Goal: Navigation & Orientation: Go to known website

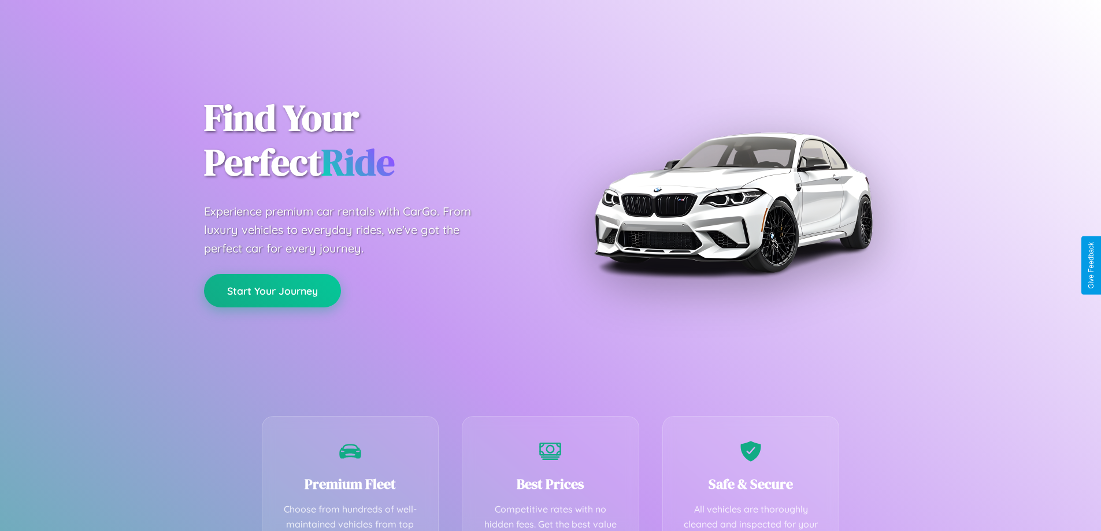
click at [272, 291] on button "Start Your Journey" at bounding box center [272, 291] width 137 height 34
click at [272, 290] on button "Start Your Journey" at bounding box center [272, 291] width 137 height 34
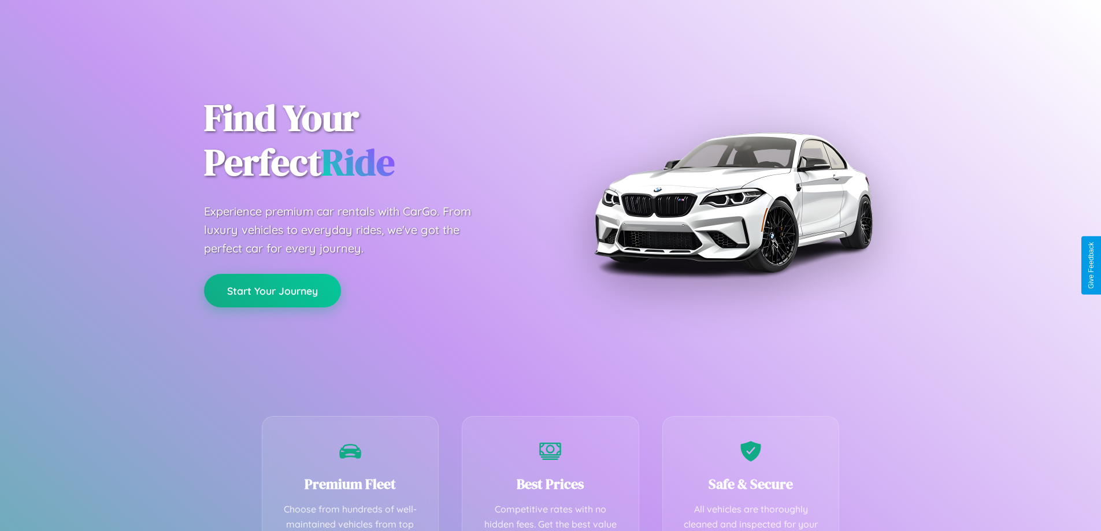
click at [272, 290] on button "Start Your Journey" at bounding box center [272, 291] width 137 height 34
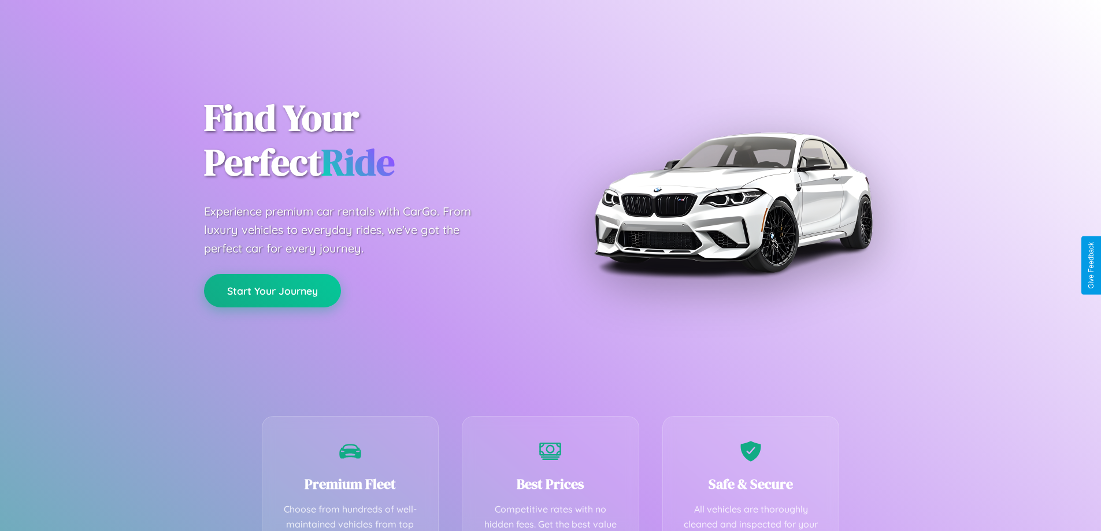
click at [272, 290] on button "Start Your Journey" at bounding box center [272, 291] width 137 height 34
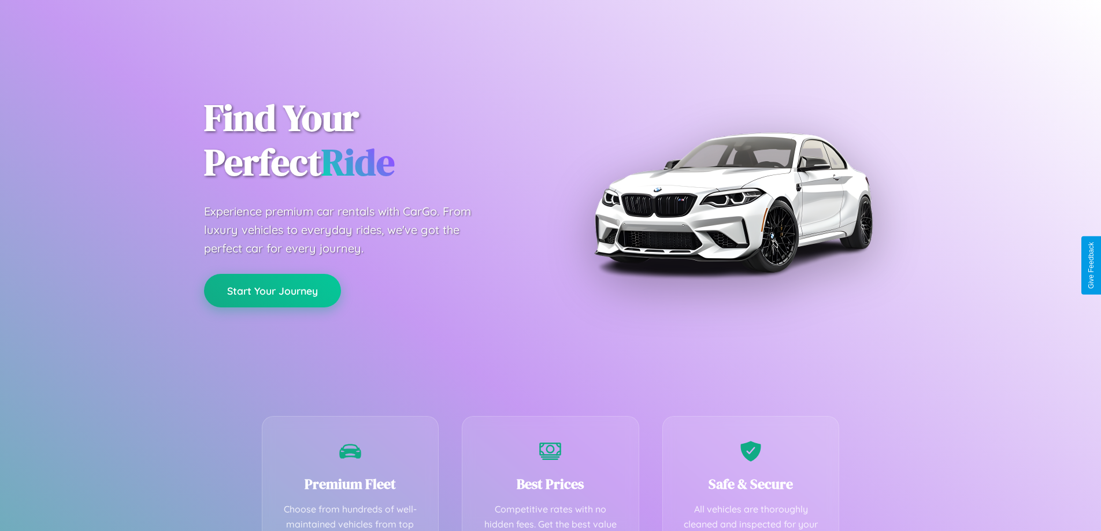
click at [272, 290] on button "Start Your Journey" at bounding box center [272, 291] width 137 height 34
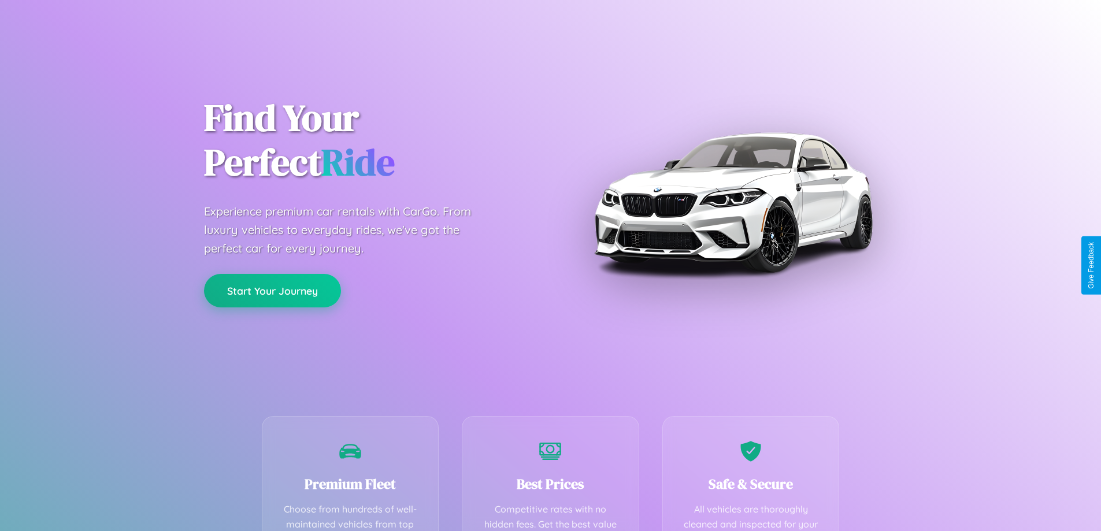
click at [272, 290] on button "Start Your Journey" at bounding box center [272, 291] width 137 height 34
